Goal: Register for event/course

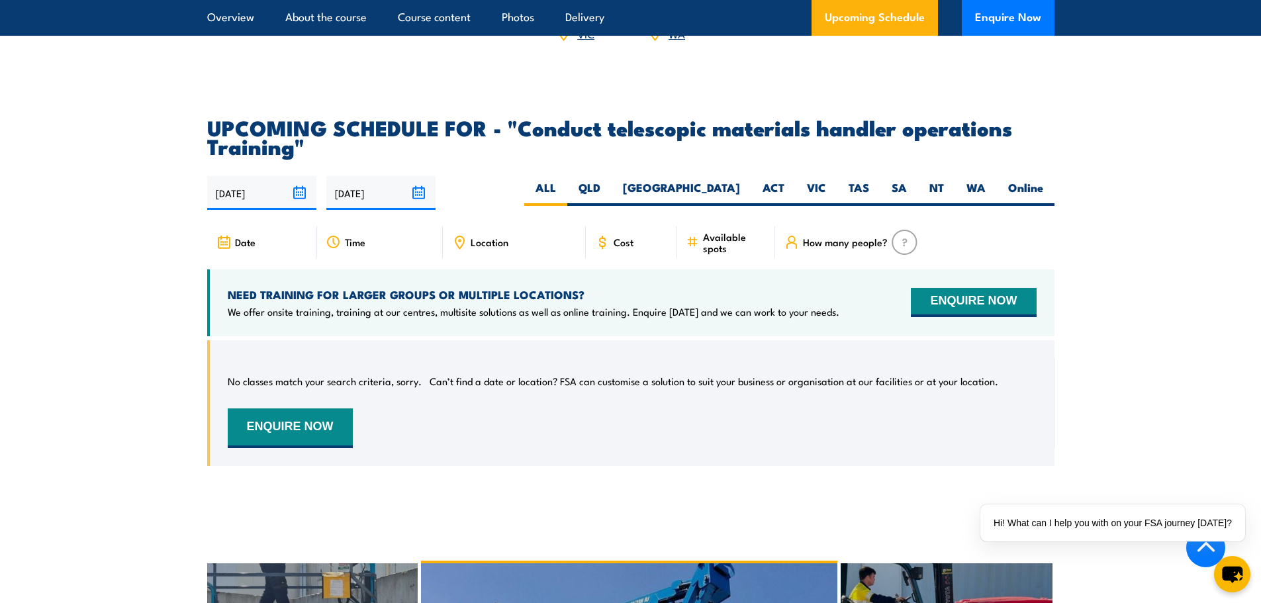
scroll to position [1985, 0]
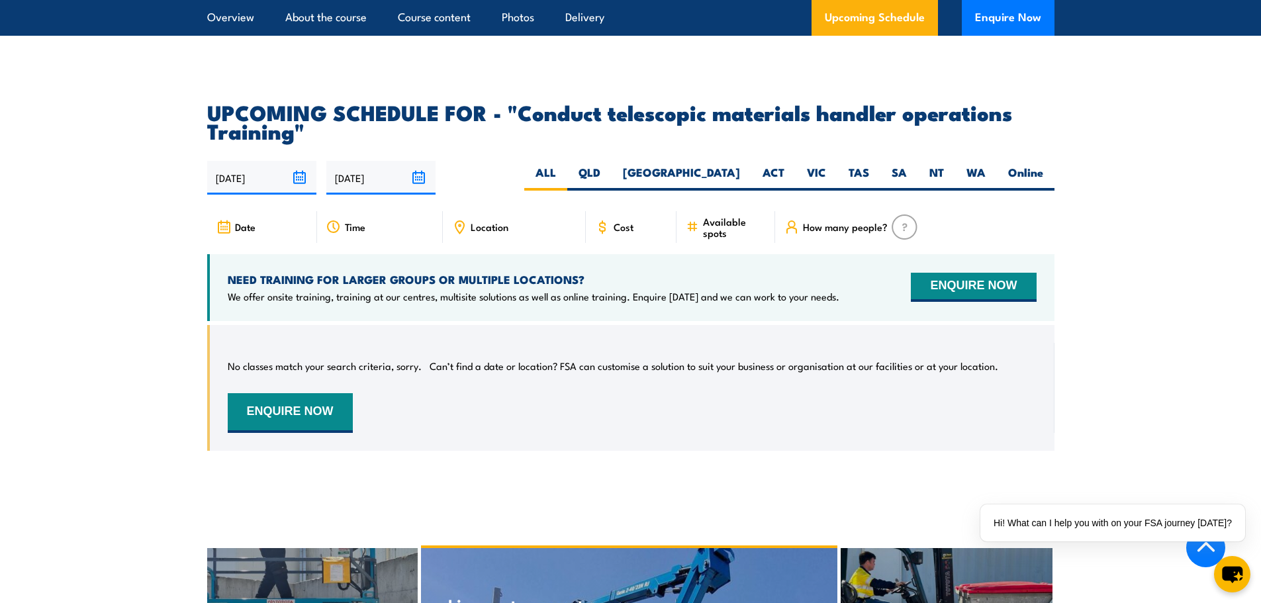
click at [254, 189] on input "[DATE]" at bounding box center [261, 178] width 109 height 34
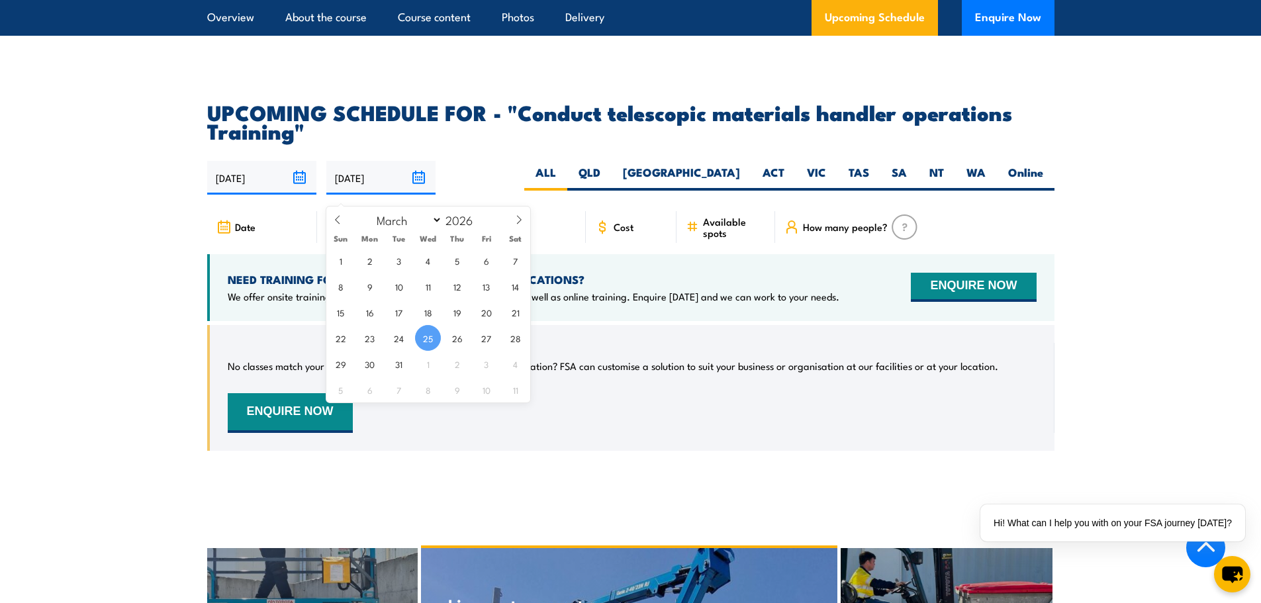
click at [338, 185] on input "[DATE]" at bounding box center [380, 178] width 109 height 34
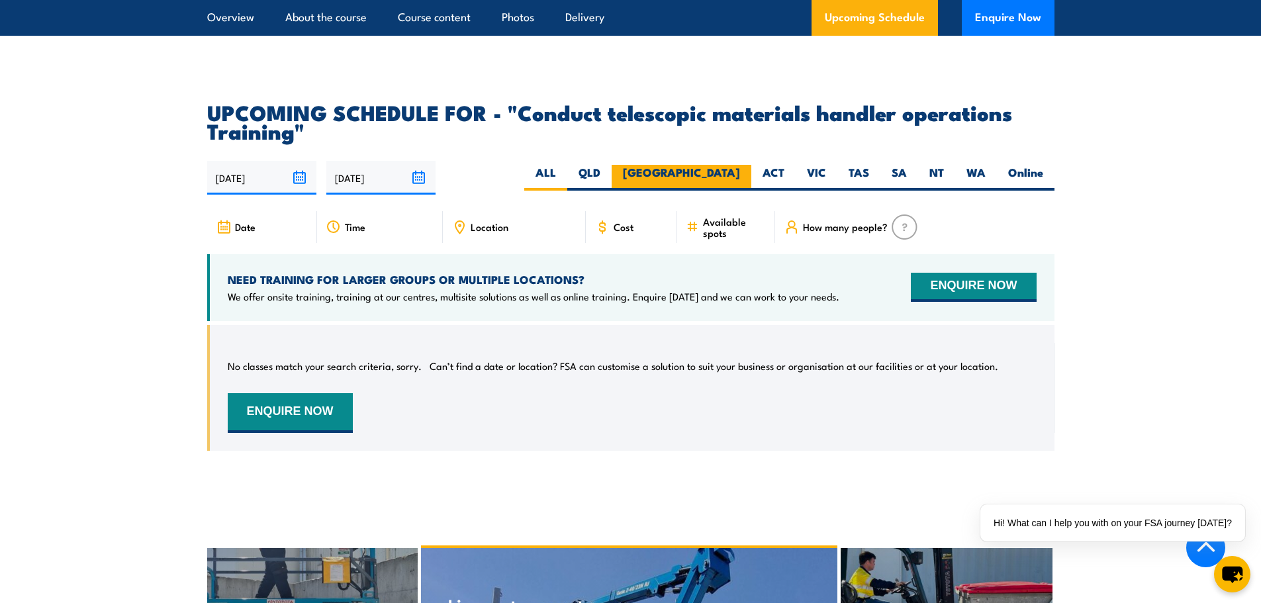
click at [734, 186] on label "[GEOGRAPHIC_DATA]" at bounding box center [682, 178] width 140 height 26
click at [740, 173] on input "[GEOGRAPHIC_DATA]" at bounding box center [744, 169] width 9 height 9
radio input "true"
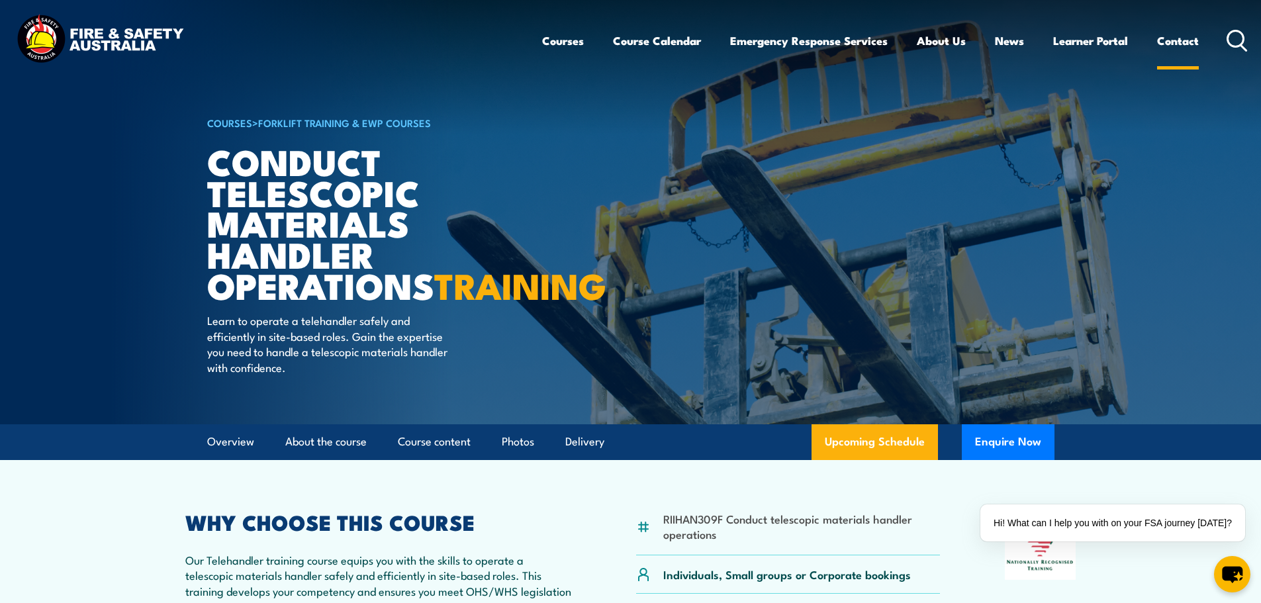
click at [1191, 40] on link "Contact" at bounding box center [1178, 40] width 42 height 35
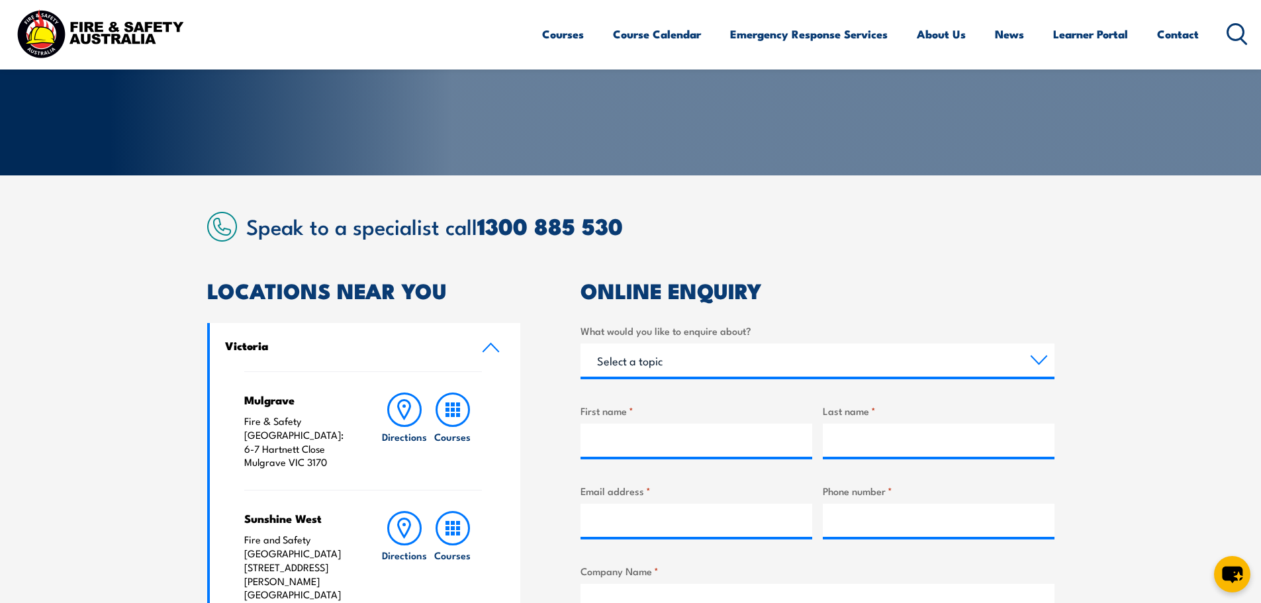
scroll to position [199, 0]
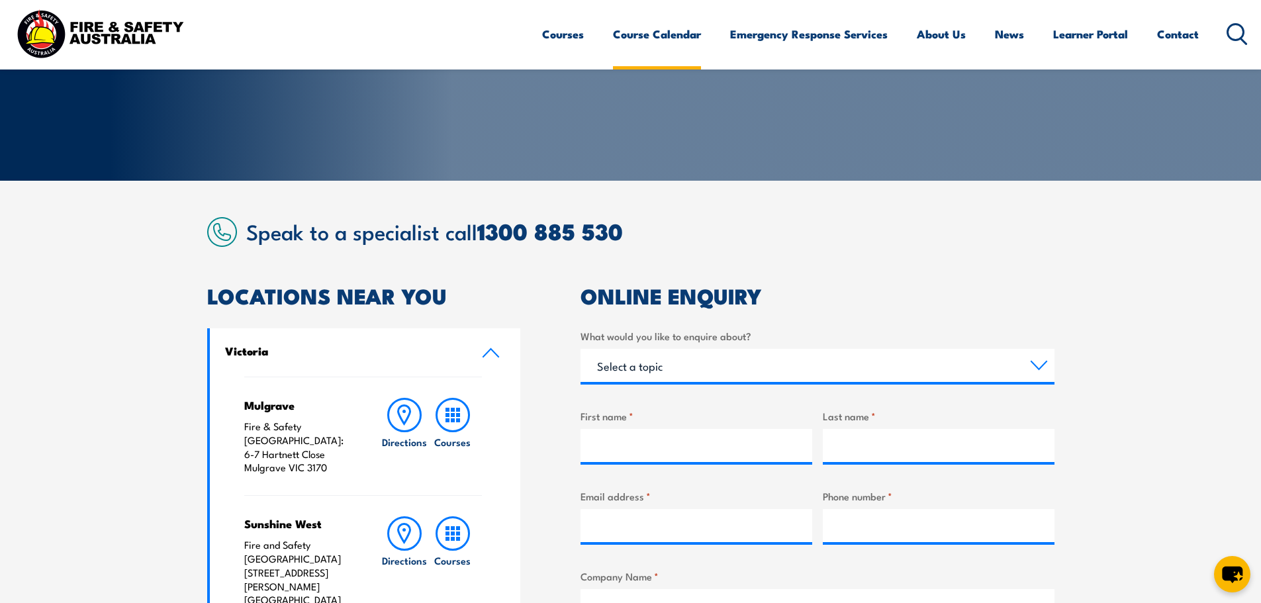
drag, startPoint x: 652, startPoint y: 34, endPoint x: 647, endPoint y: 40, distance: 8.5
click at [652, 34] on link "Course Calendar" at bounding box center [657, 34] width 88 height 35
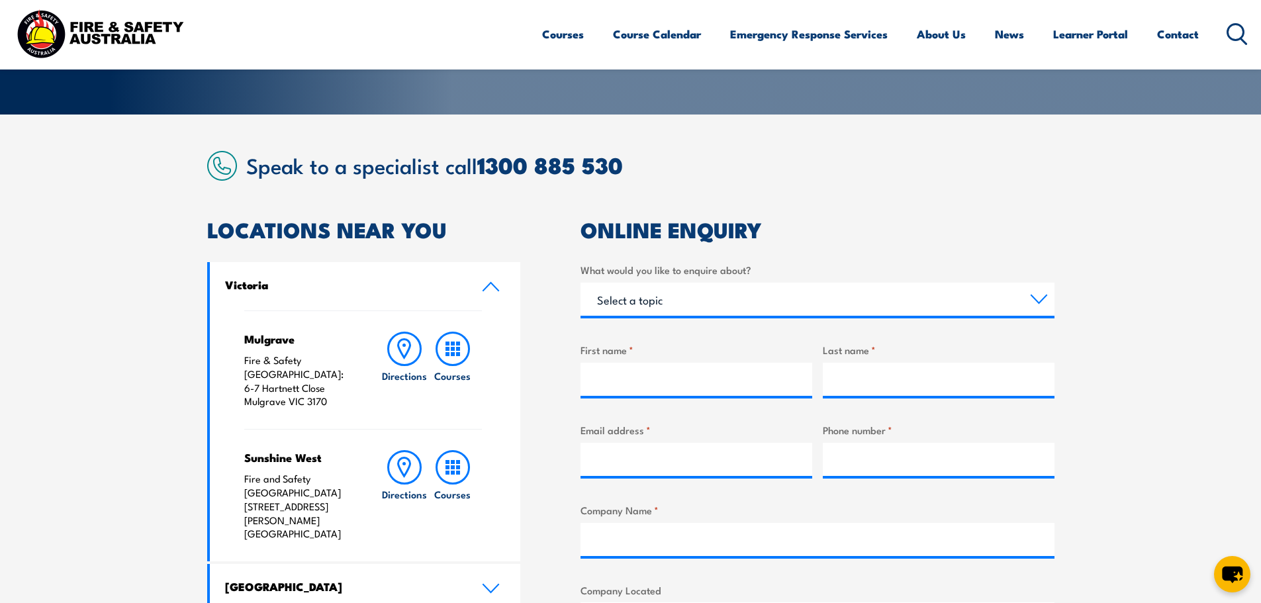
scroll to position [301, 0]
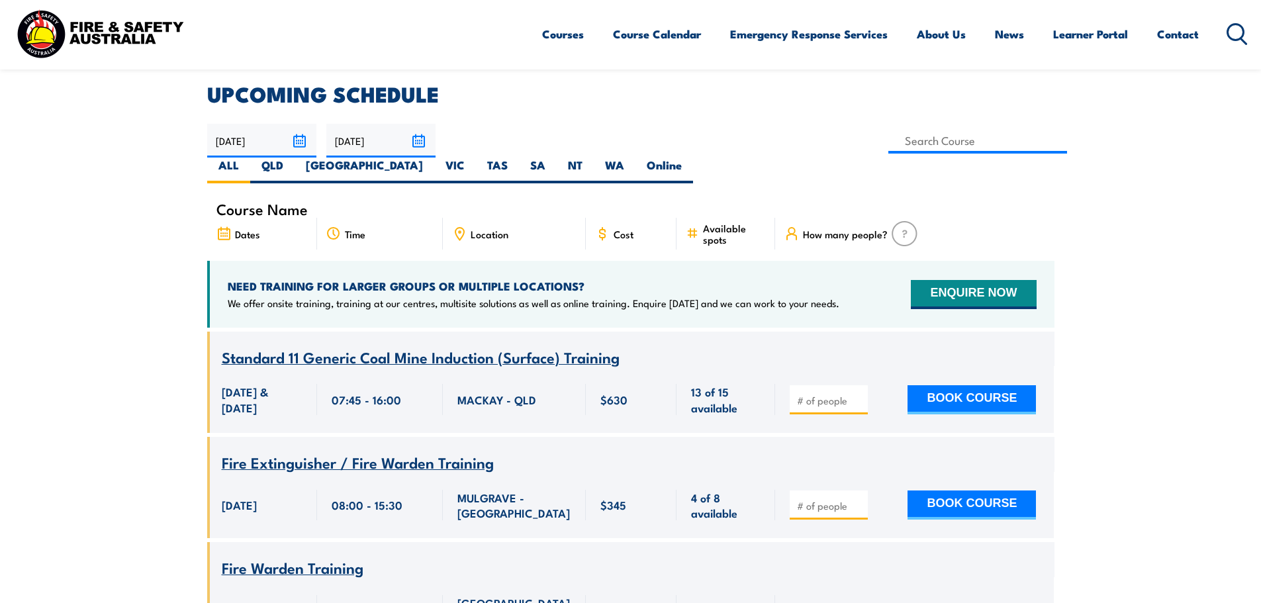
scroll to position [331, 0]
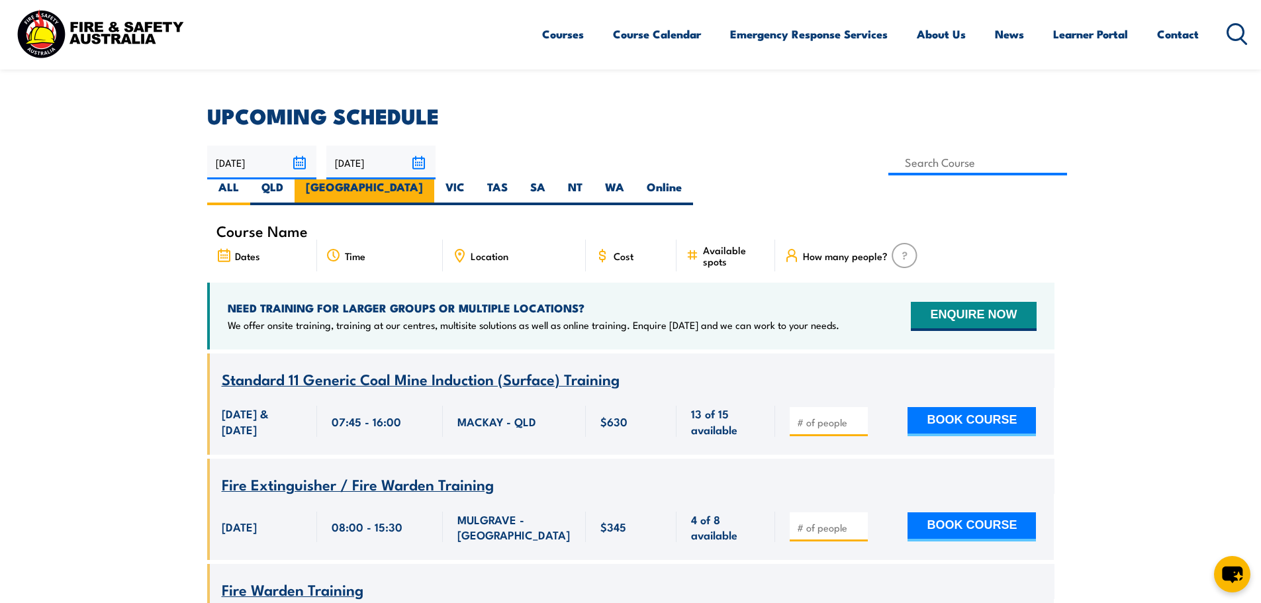
click at [434, 179] on label "[GEOGRAPHIC_DATA]" at bounding box center [365, 192] width 140 height 26
click at [431, 179] on input "[GEOGRAPHIC_DATA]" at bounding box center [427, 183] width 9 height 9
radio input "true"
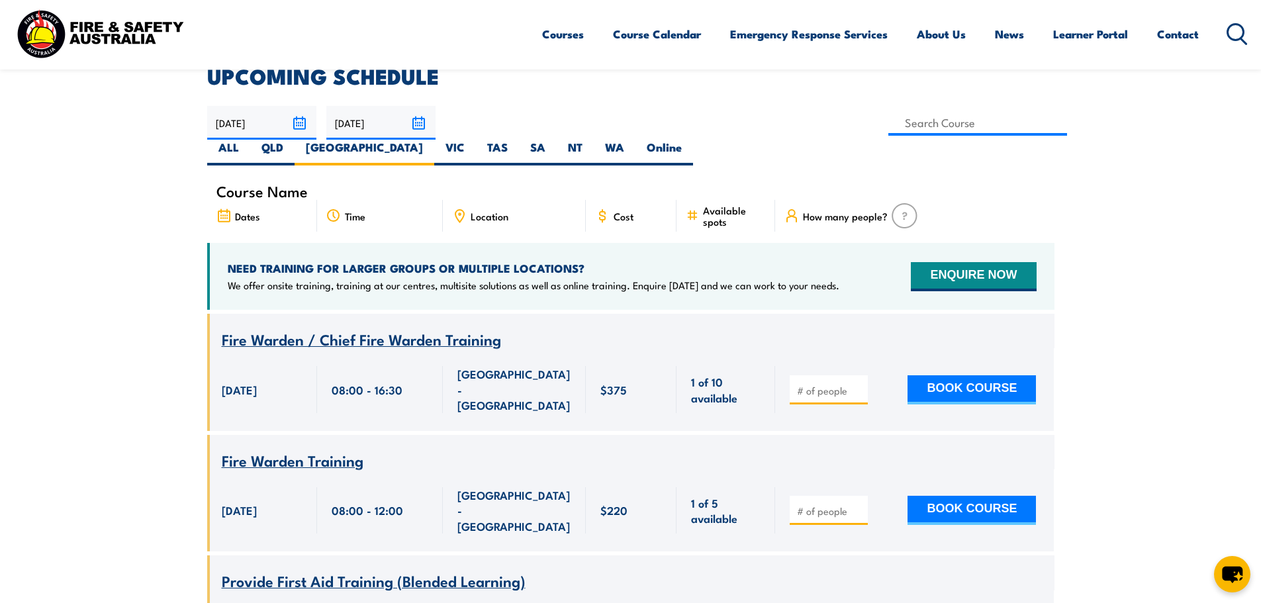
scroll to position [304, 0]
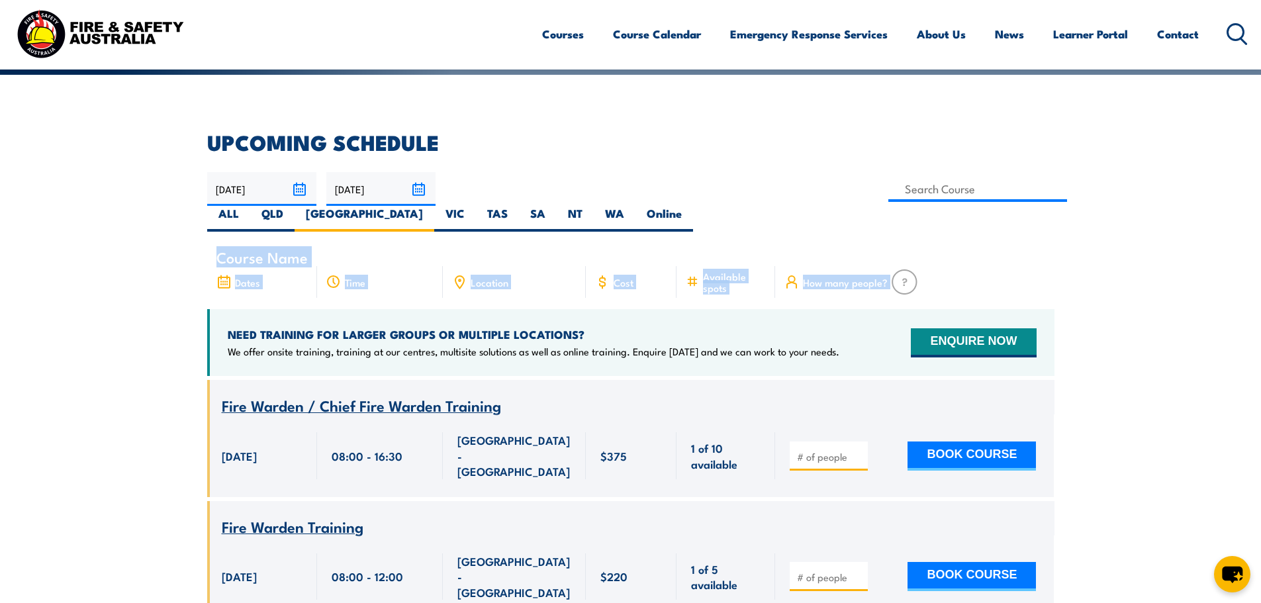
drag, startPoint x: 940, startPoint y: 251, endPoint x: 219, endPoint y: 232, distance: 720.9
click at [219, 248] on div "Course Name Dates Time Location Cost" at bounding box center [630, 278] width 847 height 61
click at [219, 251] on span "Course Name" at bounding box center [261, 256] width 91 height 11
drag, startPoint x: 214, startPoint y: 230, endPoint x: 929, endPoint y: 251, distance: 715.1
click at [930, 250] on div "Course Name Dates Time Location Cost" at bounding box center [630, 278] width 847 height 61
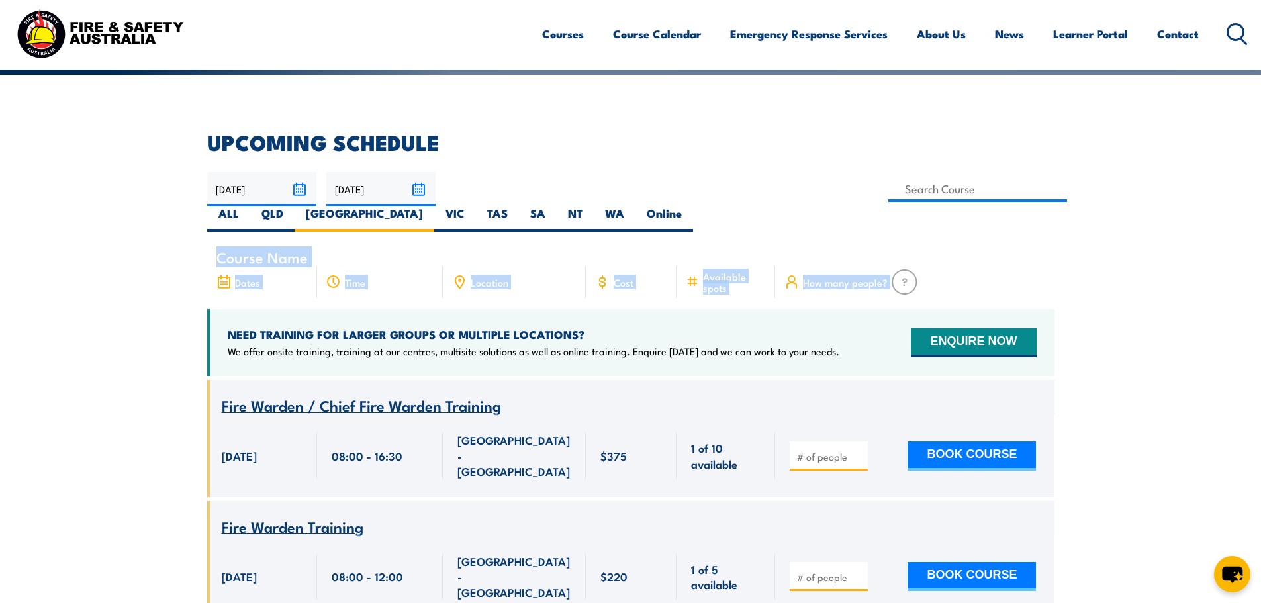
click at [928, 266] on div "How many people?" at bounding box center [914, 282] width 279 height 32
drag, startPoint x: 921, startPoint y: 248, endPoint x: 932, endPoint y: 257, distance: 14.6
click at [932, 266] on div "How many people?" at bounding box center [914, 282] width 279 height 32
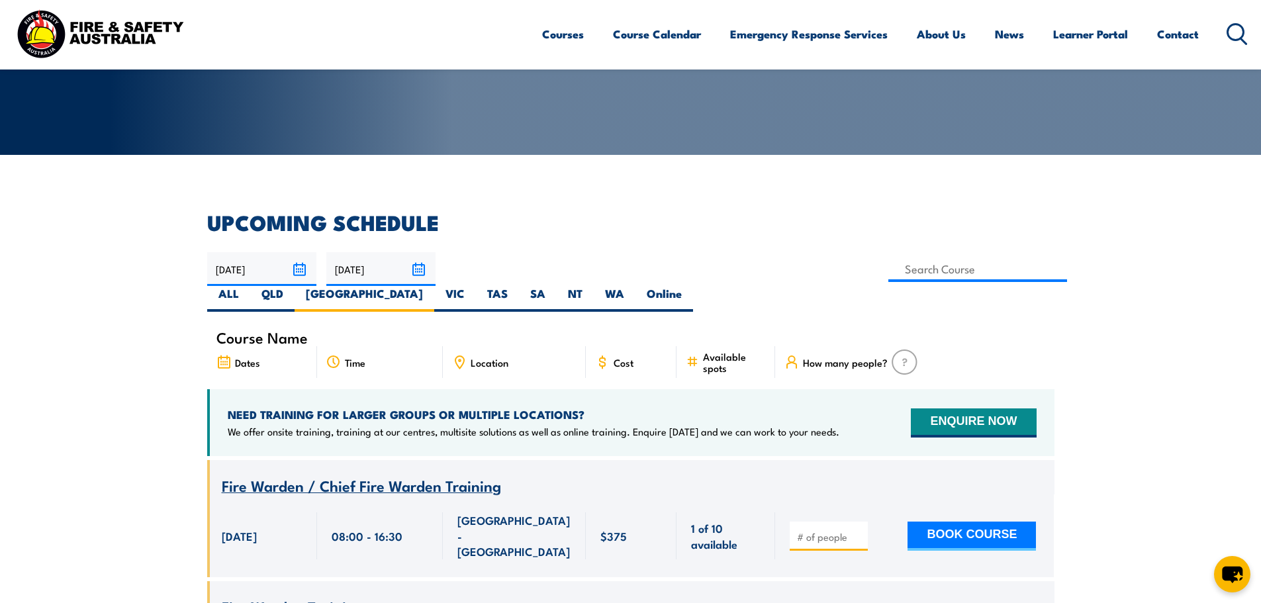
scroll to position [0, 0]
